Goal: Register for event/course

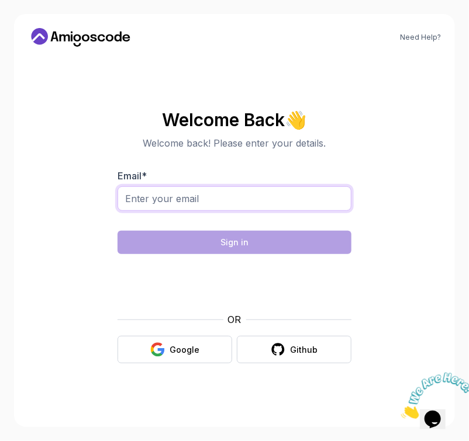
click at [210, 194] on input "Email *" at bounding box center [235, 199] width 234 height 25
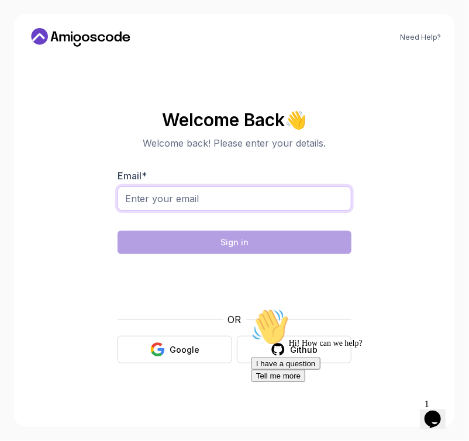
type input "[PERSON_NAME][EMAIL_ADDRESS][DOMAIN_NAME]"
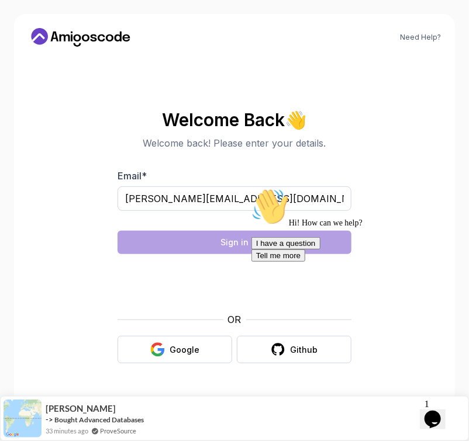
click at [257, 244] on div "Hi! How can we help? I have a question Tell me more" at bounding box center [356, 225] width 210 height 74
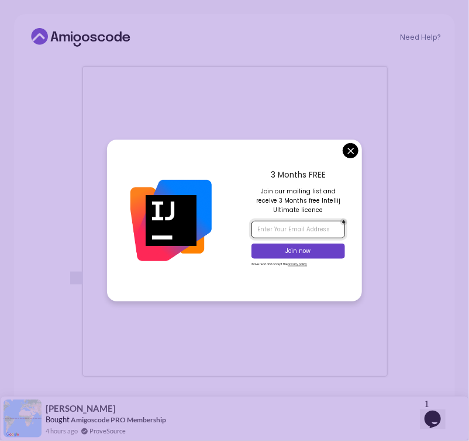
click at [290, 231] on input "email" at bounding box center [298, 230] width 94 height 18
type input "[PERSON_NAME][EMAIL_ADDRESS][DOMAIN_NAME]"
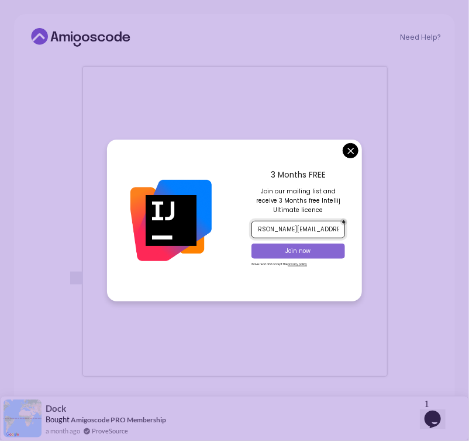
scroll to position [0, 0]
click at [302, 254] on p "Join now" at bounding box center [298, 251] width 76 height 8
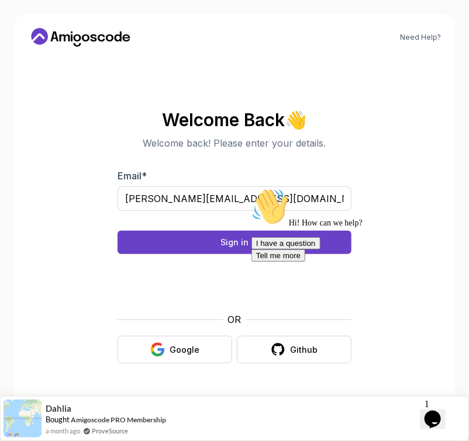
click at [312, 240] on div "Hi! How can we help? I have a question Tell me more" at bounding box center [356, 225] width 210 height 74
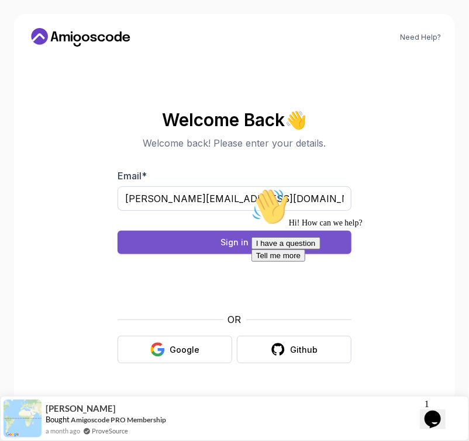
click at [229, 240] on div "Sign in" at bounding box center [234, 243] width 28 height 12
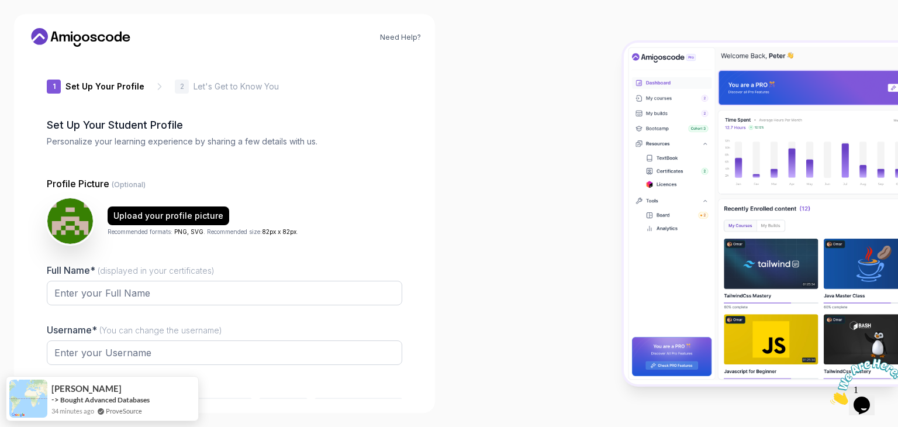
type input "zippyjackal0aa23"
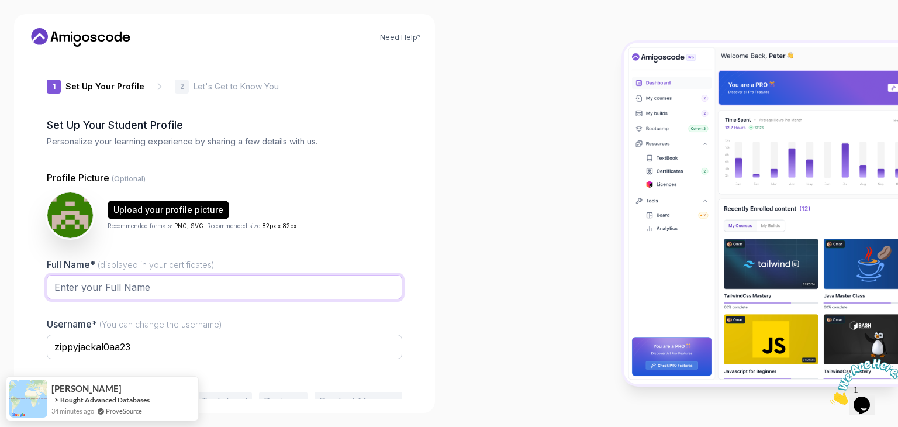
click at [253, 286] on input "Full Name* (displayed in your certificates)" at bounding box center [224, 287] width 355 height 25
type input "j"
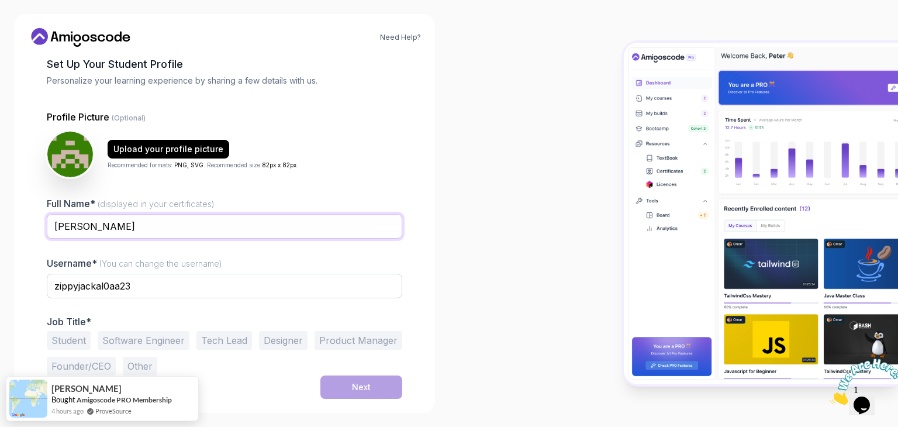
type input "Janhavi Mishra"
click at [232, 284] on input "zippyjackal0aa23" at bounding box center [224, 286] width 355 height 25
type input "zippy4545"
click at [142, 338] on button "Software Engineer" at bounding box center [144, 340] width 92 height 19
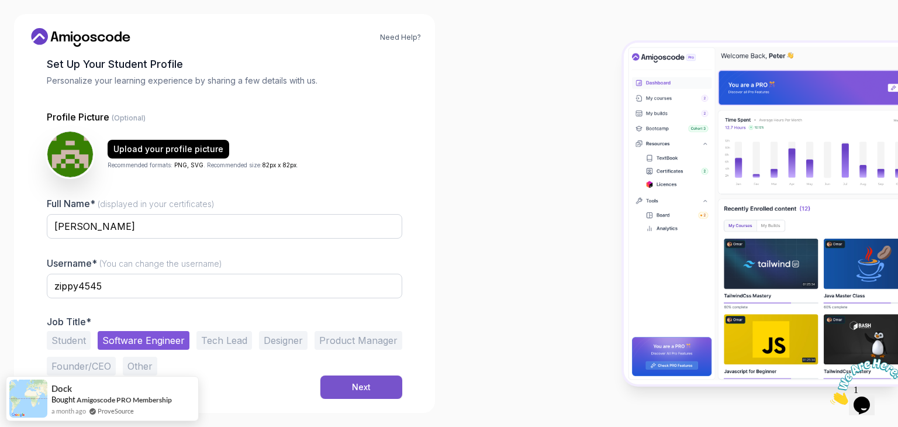
click at [365, 382] on div "Next" at bounding box center [361, 387] width 19 height 12
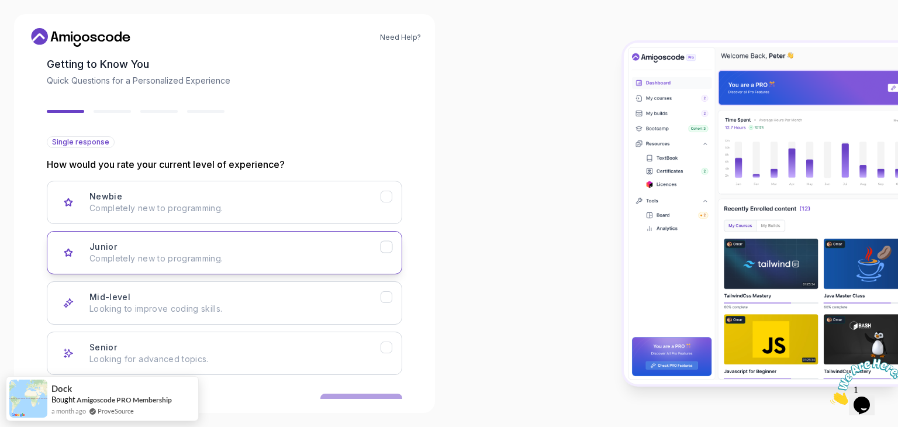
click at [308, 260] on p "Completely new to programming." at bounding box center [234, 259] width 291 height 12
click at [301, 295] on div "Mid-level Looking to improve coding skills." at bounding box center [234, 302] width 291 height 23
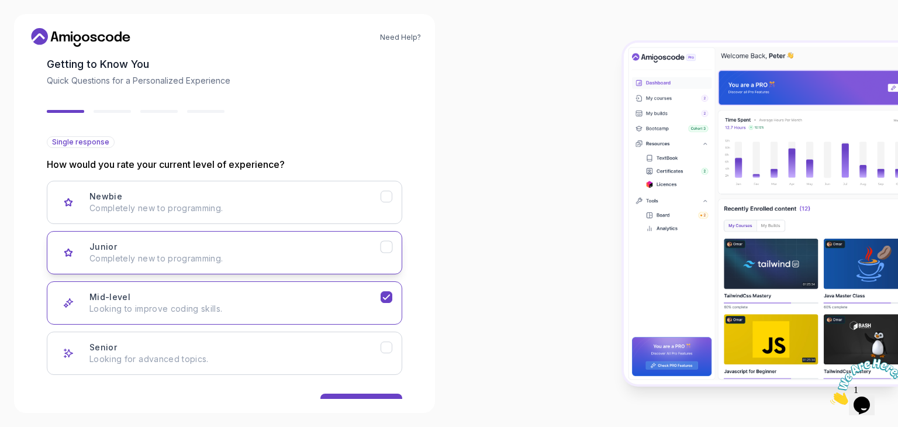
click at [325, 258] on p "Completely new to programming." at bounding box center [234, 259] width 291 height 12
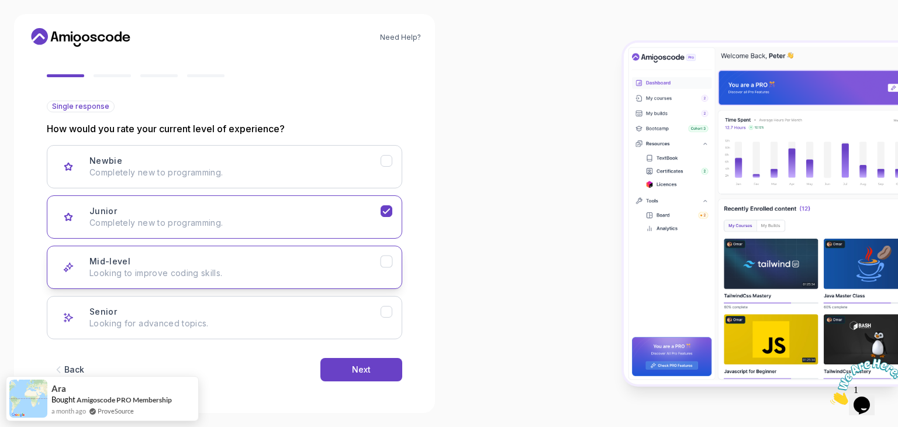
click at [318, 258] on div "Mid-level Looking to improve coding skills." at bounding box center [234, 266] width 291 height 23
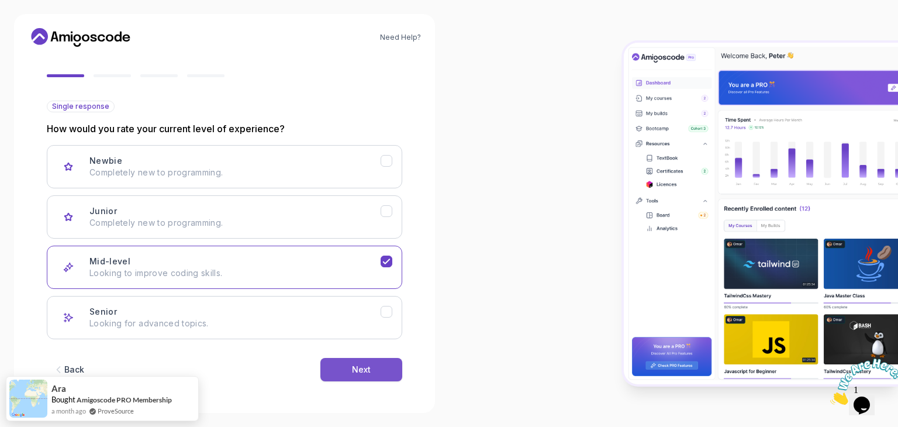
click at [355, 372] on div "Next" at bounding box center [361, 370] width 19 height 12
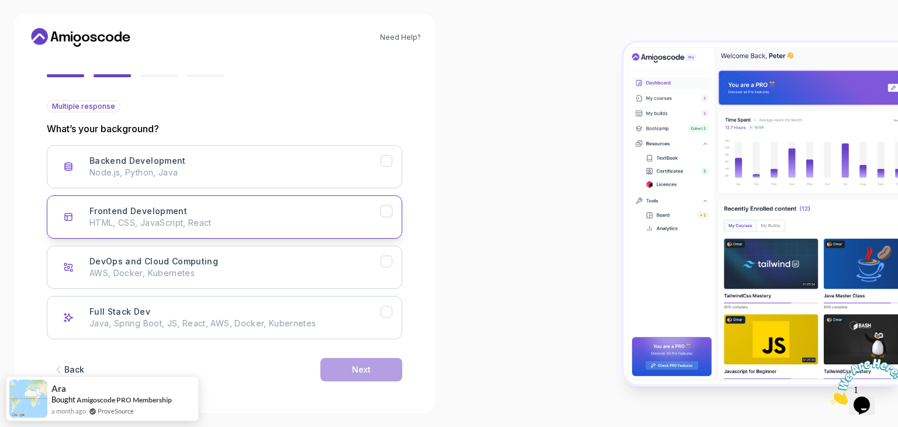
click at [323, 215] on div "Frontend Development HTML, CSS, JavaScript, React" at bounding box center [234, 216] width 291 height 23
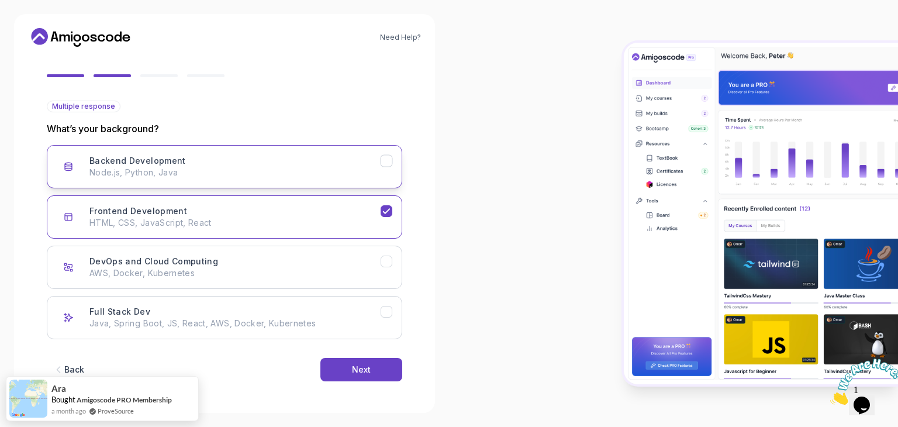
click at [306, 160] on div "Backend Development Node.js, Python, Java" at bounding box center [234, 166] width 291 height 23
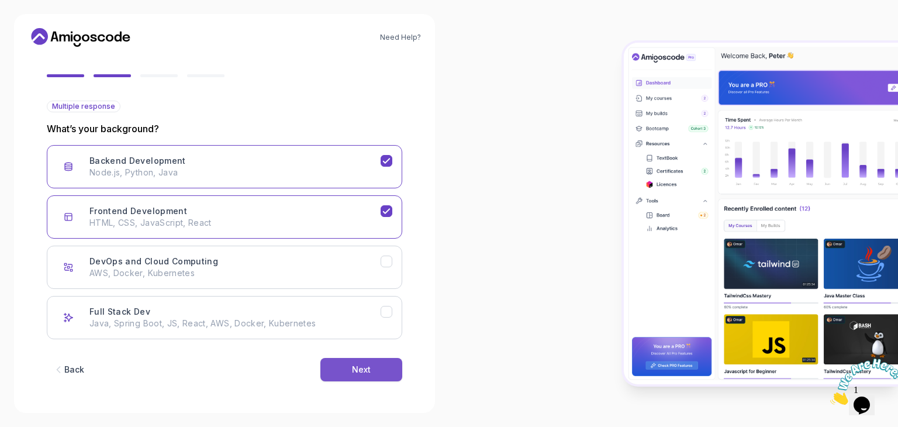
click at [379, 367] on button "Next" at bounding box center [361, 369] width 82 height 23
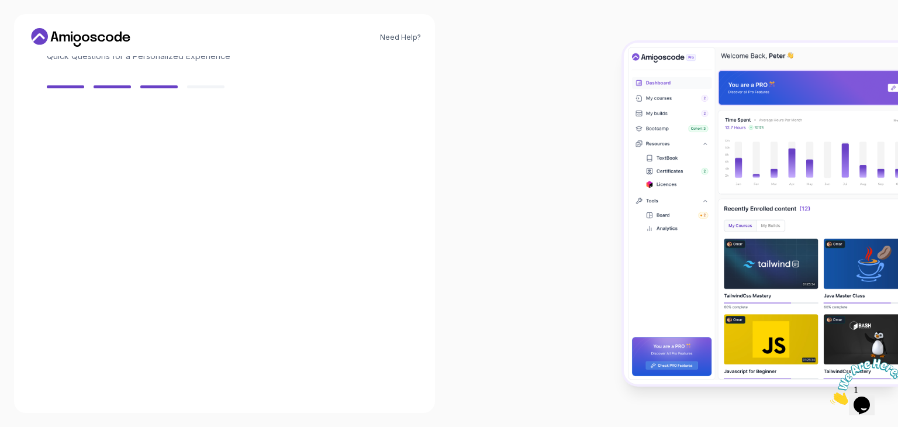
scroll to position [84, 0]
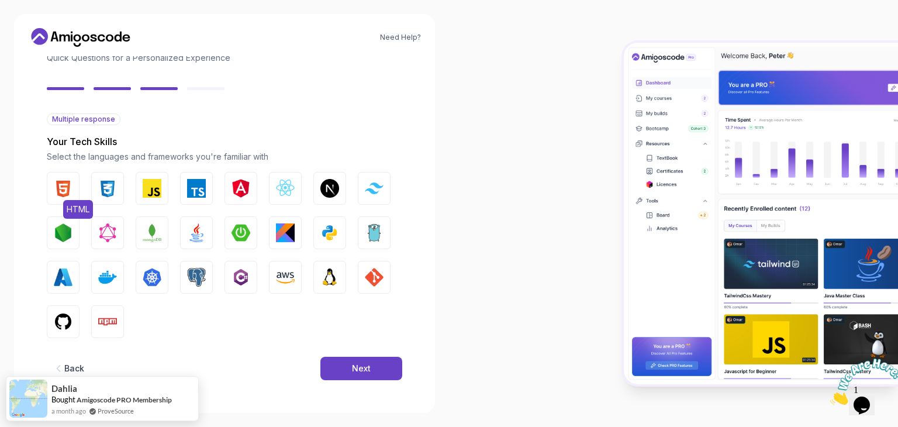
click at [54, 189] on img "button" at bounding box center [63, 188] width 19 height 19
click at [94, 192] on button "CSS" at bounding box center [107, 188] width 33 height 33
click at [144, 192] on img "button" at bounding box center [152, 188] width 19 height 19
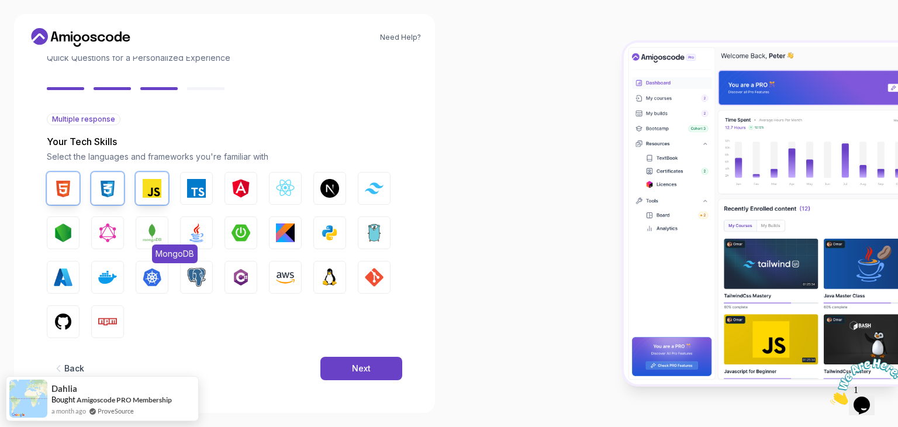
click at [157, 234] on img "button" at bounding box center [152, 232] width 19 height 19
click at [195, 239] on img "button" at bounding box center [196, 232] width 19 height 19
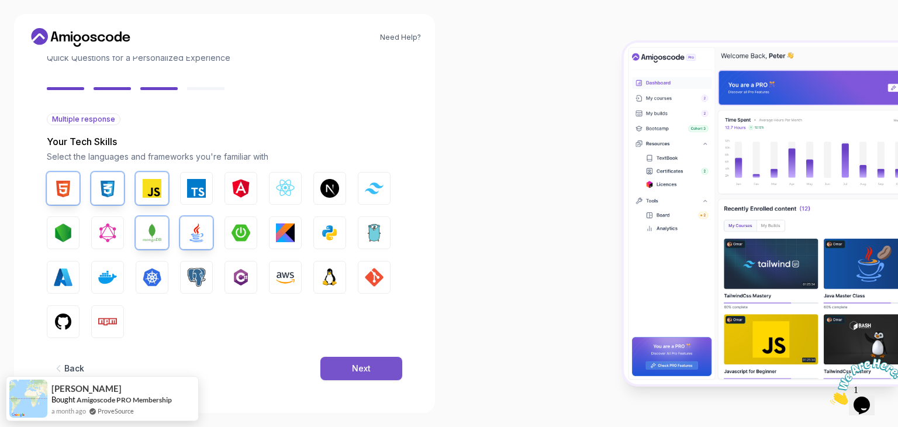
click at [377, 372] on button "Next" at bounding box center [361, 368] width 82 height 23
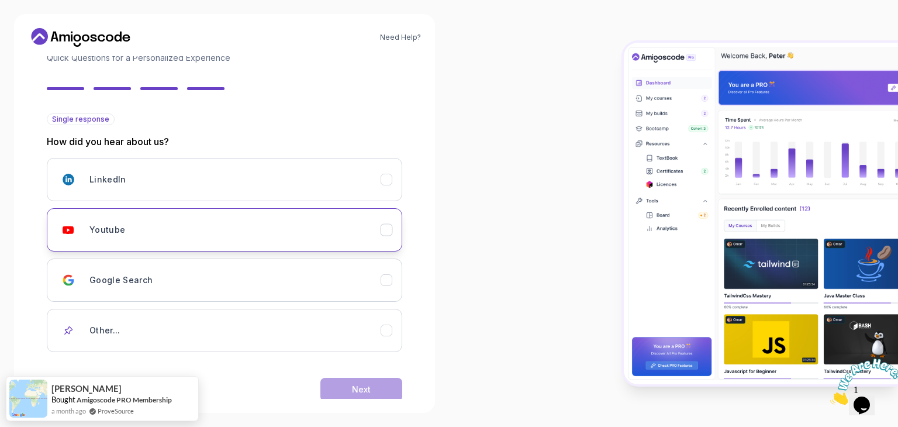
scroll to position [103, 0]
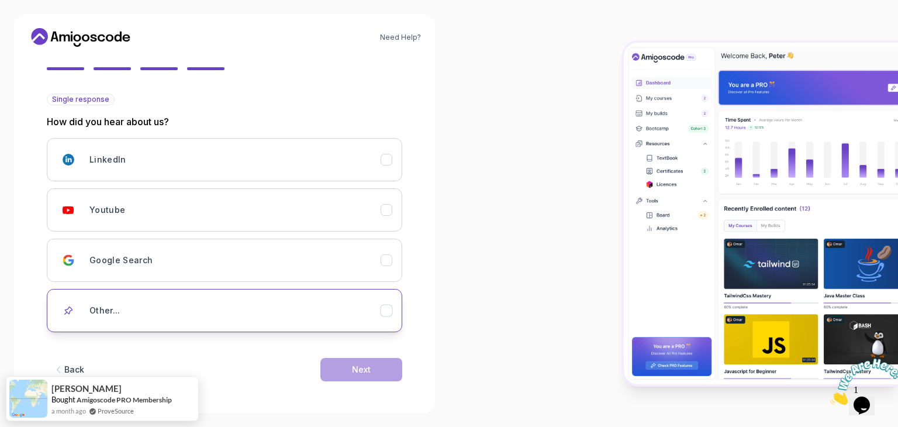
click at [237, 307] on div "Other..." at bounding box center [234, 310] width 291 height 23
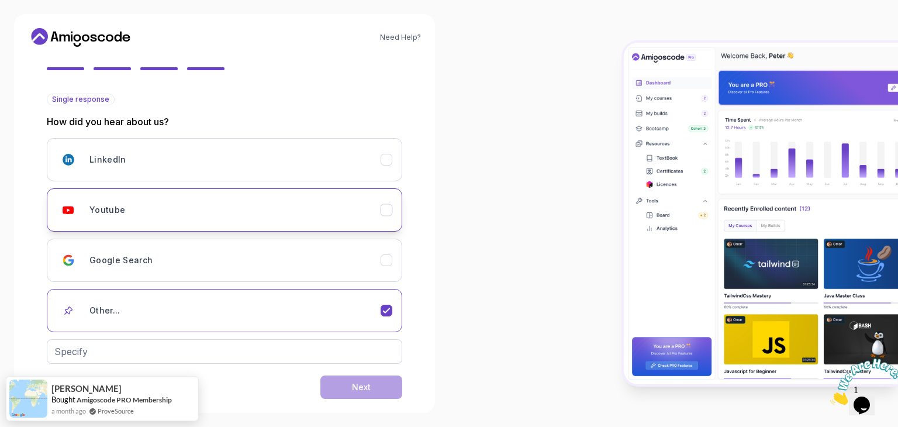
click at [385, 216] on button "Youtube" at bounding box center [224, 209] width 355 height 43
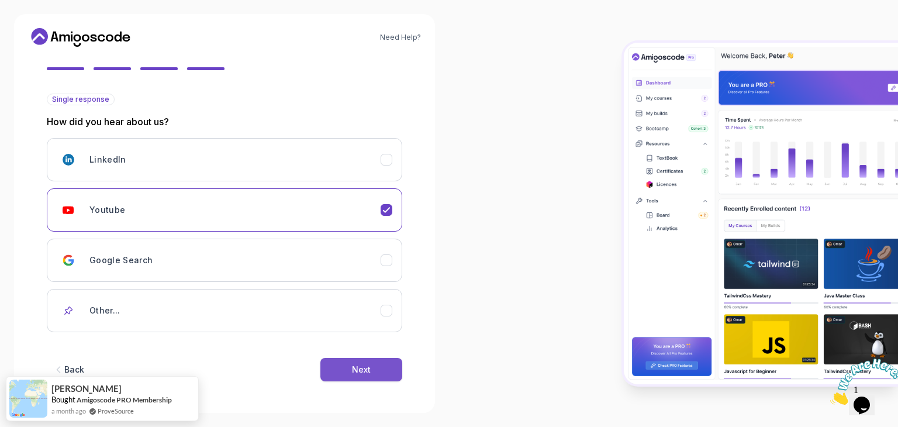
click at [370, 368] on div "Next" at bounding box center [361, 370] width 19 height 12
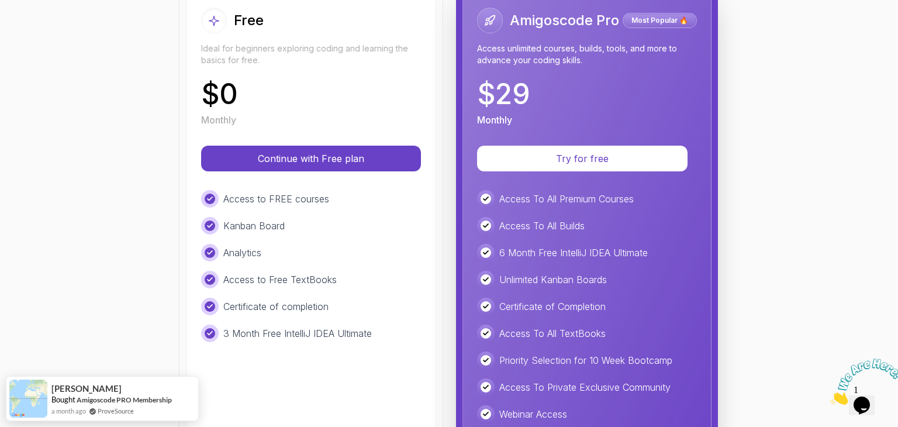
scroll to position [159, 0]
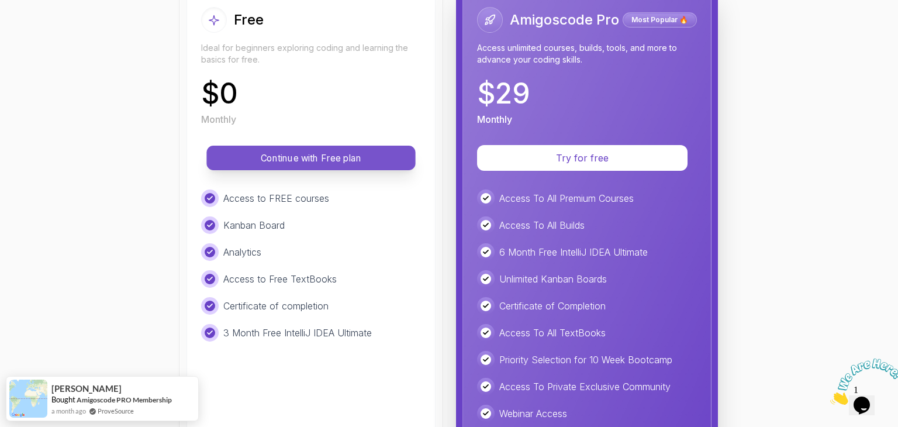
click at [357, 150] on button "Continue with Free plan" at bounding box center [310, 158] width 209 height 25
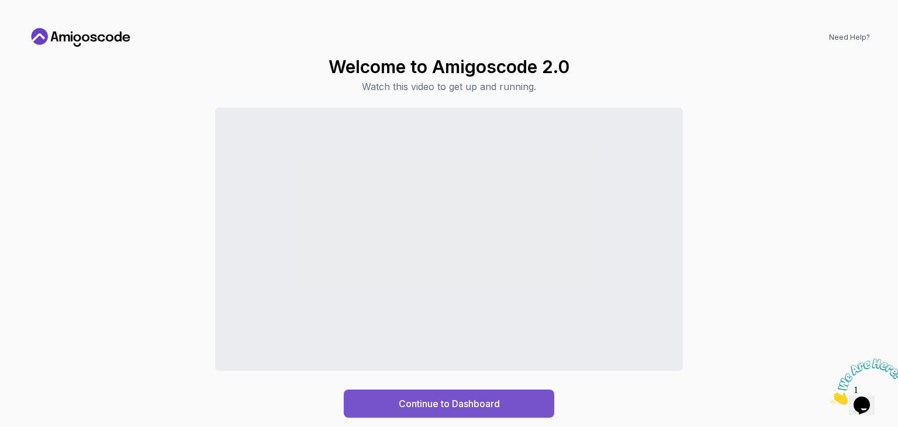
click at [442, 407] on div "Continue to Dashboard" at bounding box center [449, 403] width 101 height 14
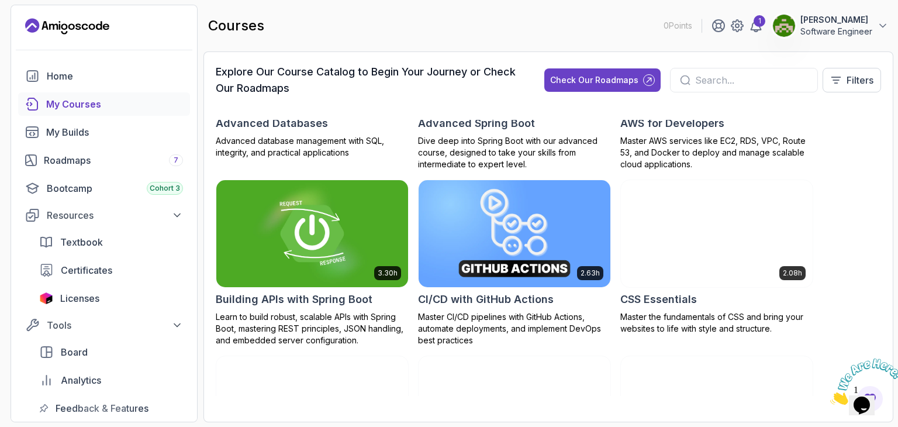
scroll to position [118, 0]
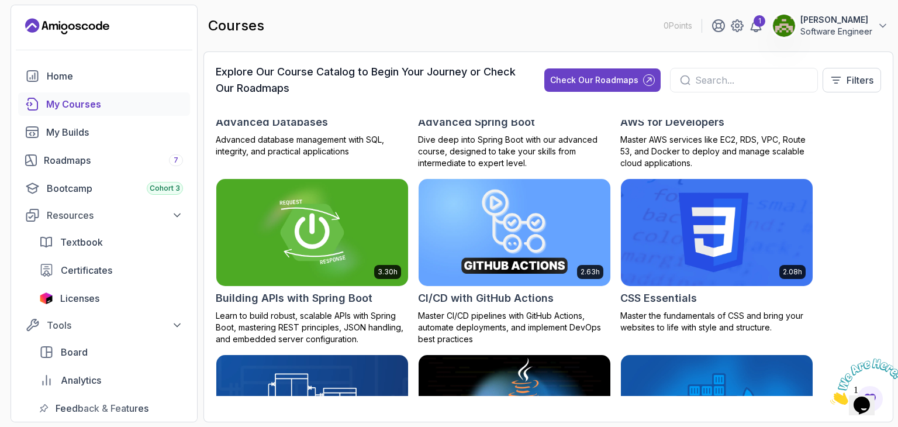
click at [468, 354] on div "1.45h" at bounding box center [514, 408] width 193 height 109
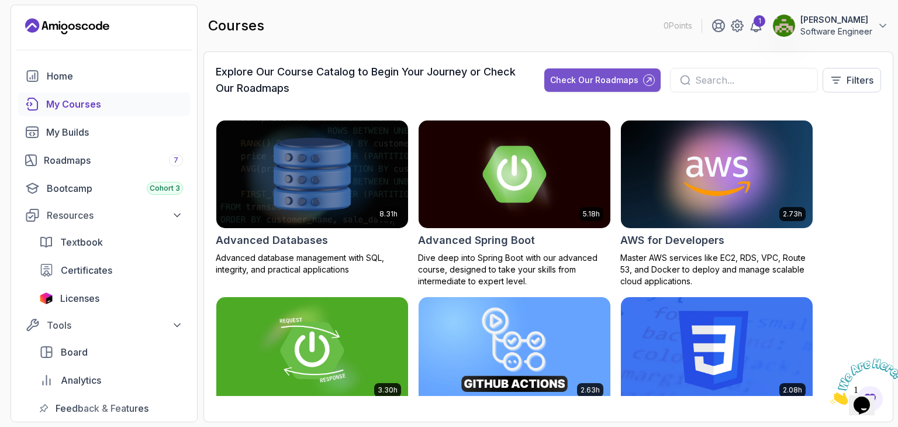
click at [468, 87] on button "Check Our Roadmaps" at bounding box center [602, 79] width 116 height 23
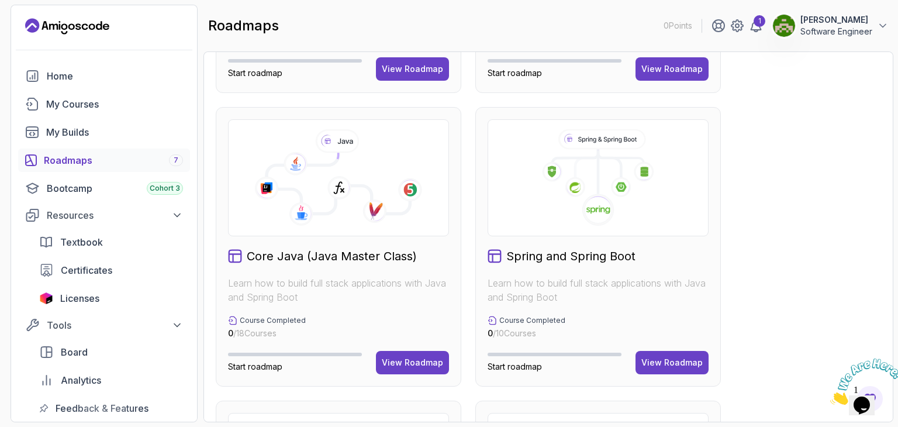
scroll to position [251, 0]
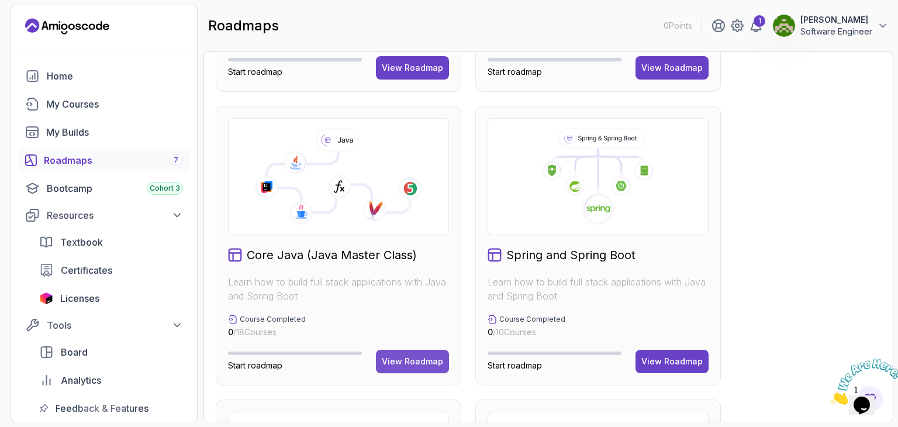
click at [402, 365] on div "View Roadmap" at bounding box center [412, 361] width 61 height 12
